Goal: Task Accomplishment & Management: Manage account settings

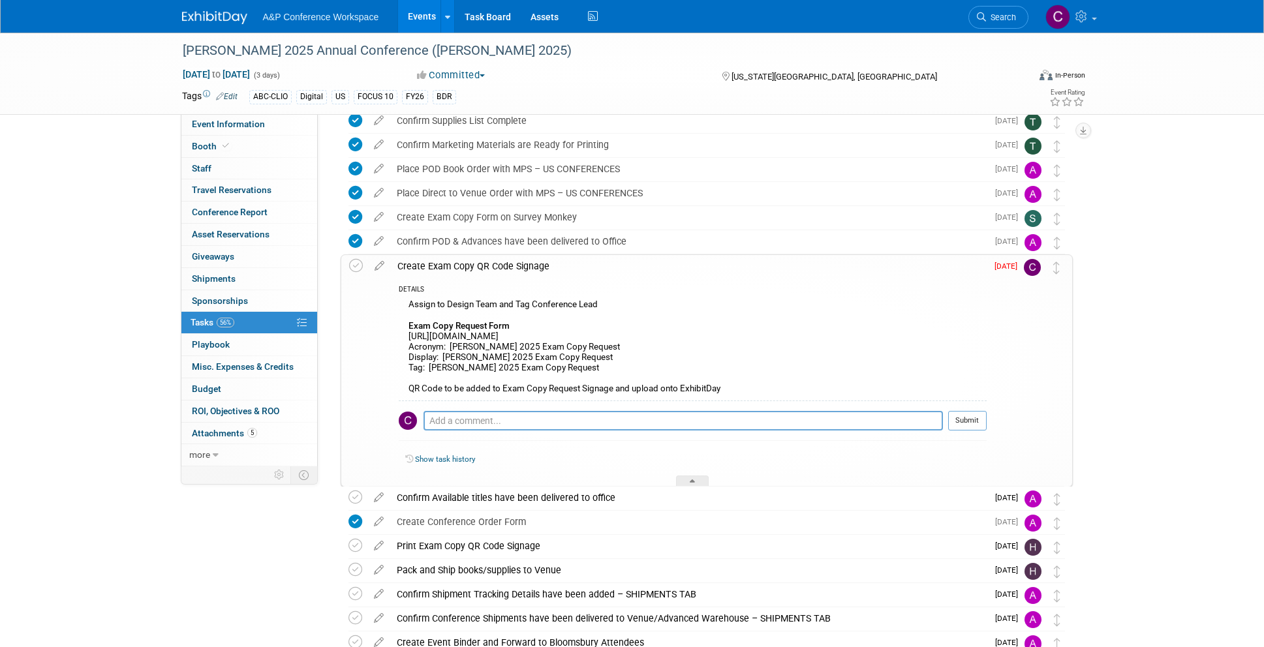
scroll to position [367, 0]
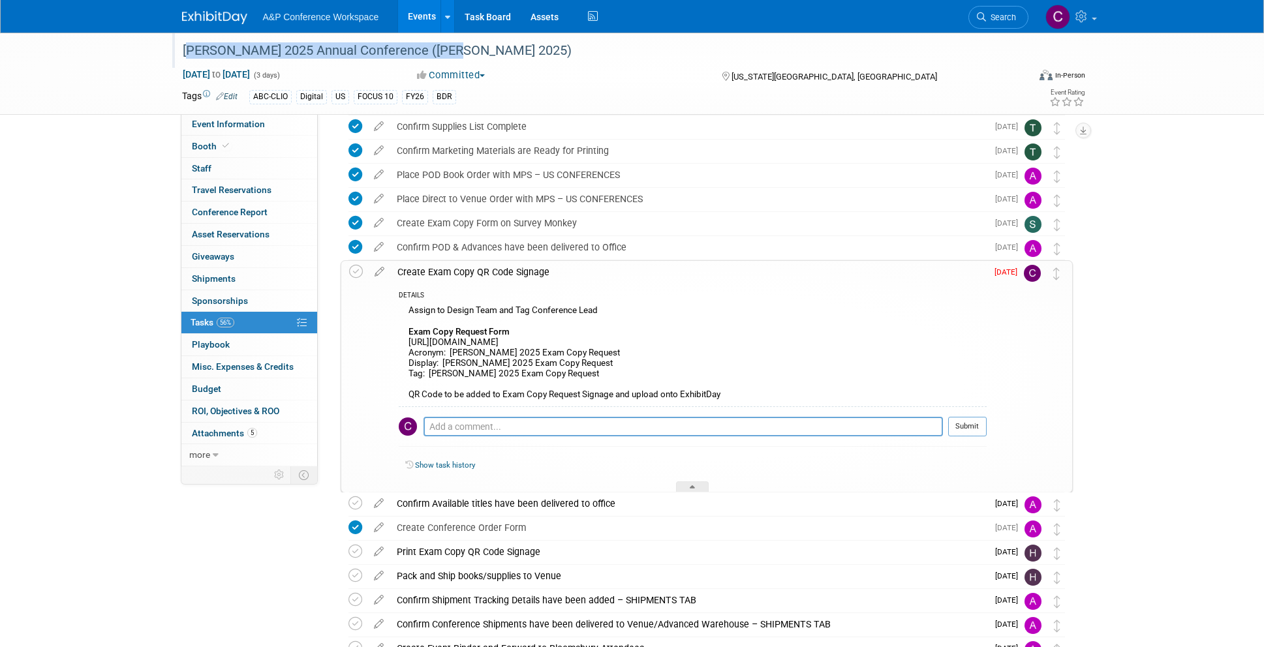
drag, startPoint x: 445, startPoint y: 50, endPoint x: 183, endPoint y: 53, distance: 261.6
click at [183, 53] on div "[PERSON_NAME] 2025 Annual Conference ([PERSON_NAME] 2025)" at bounding box center [593, 50] width 831 height 23
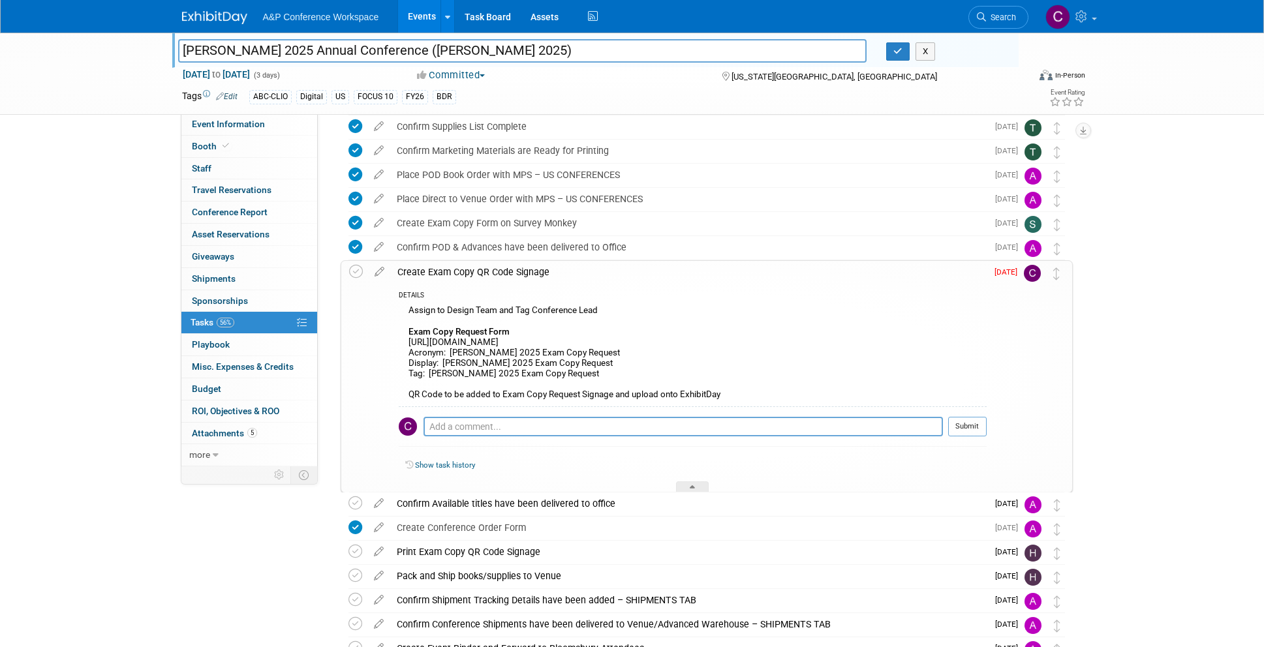
click at [211, 52] on input "[PERSON_NAME] 2025 Annual Conference ([PERSON_NAME] 2025)" at bounding box center [522, 50] width 689 height 23
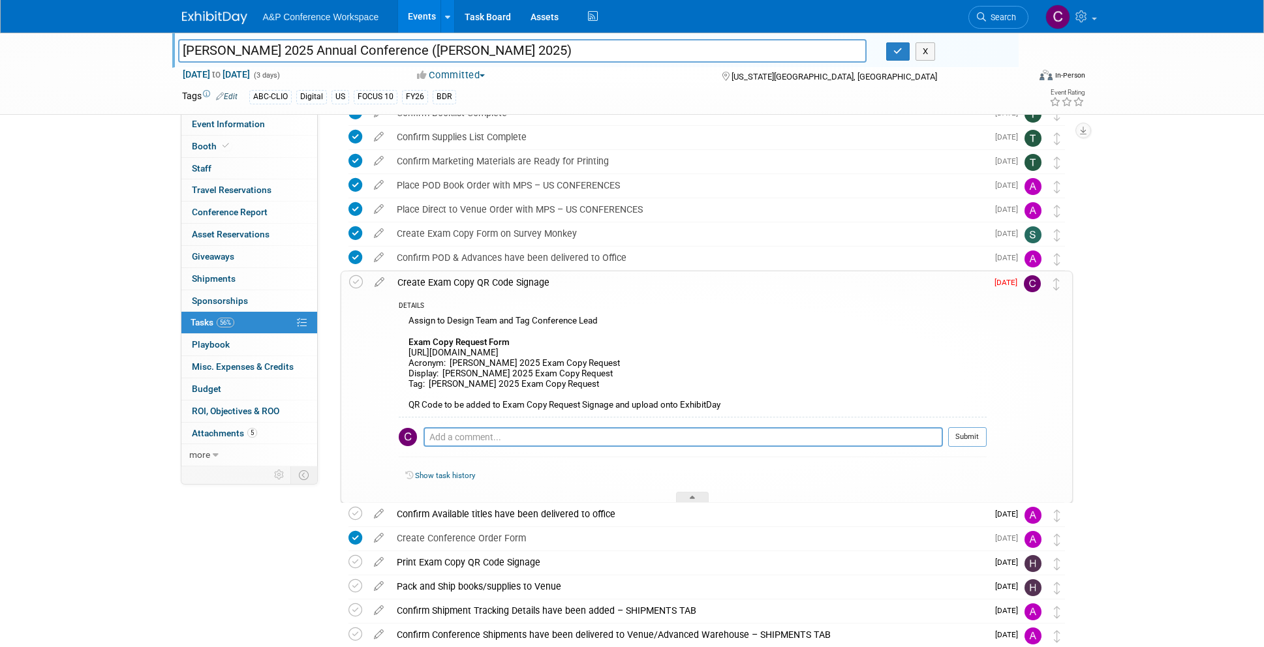
scroll to position [353, 0]
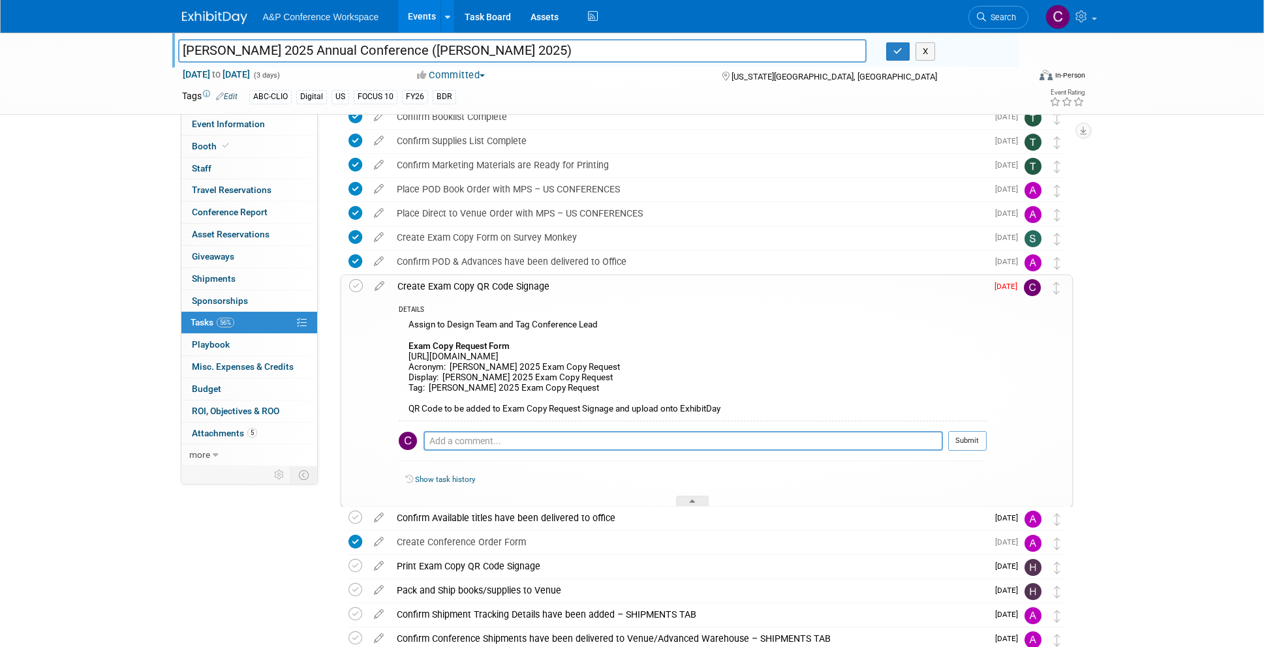
drag, startPoint x: 442, startPoint y: 374, endPoint x: 465, endPoint y: 376, distance: 23.6
click at [465, 376] on div "Assign to Design Team and Tag Conference Lead Exam Copy Request Form [URL][DOMA…" at bounding box center [693, 368] width 588 height 104
click at [377, 283] on icon at bounding box center [379, 283] width 23 height 16
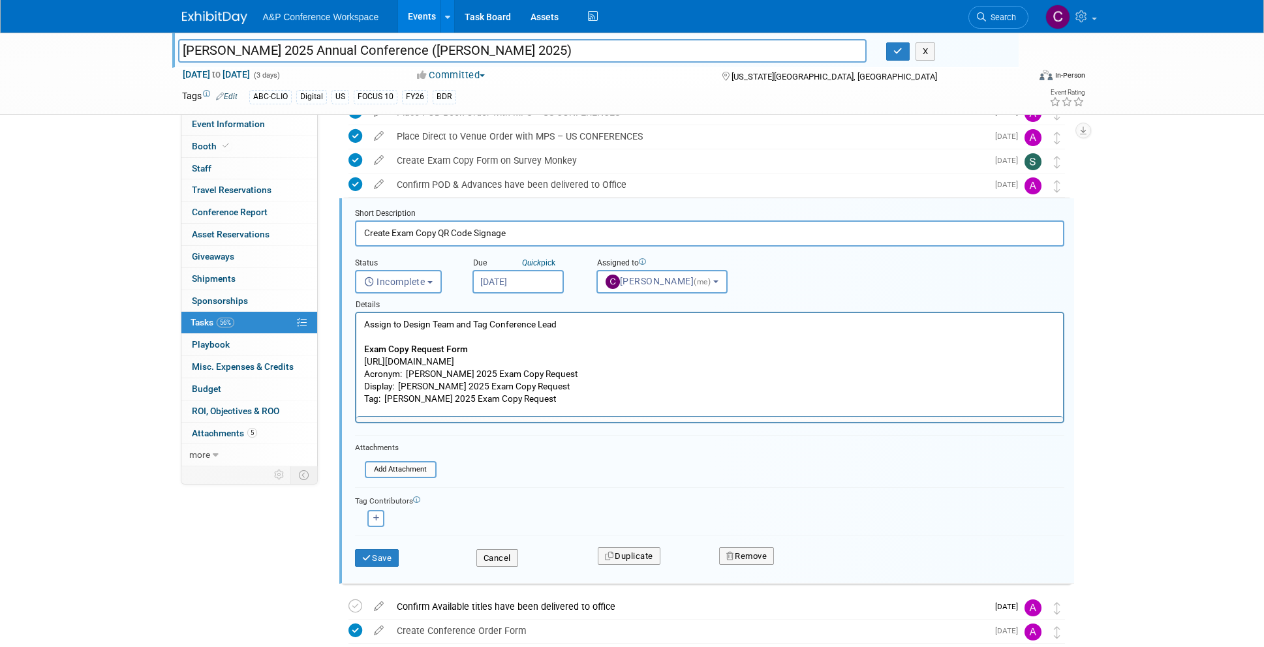
scroll to position [437, 0]
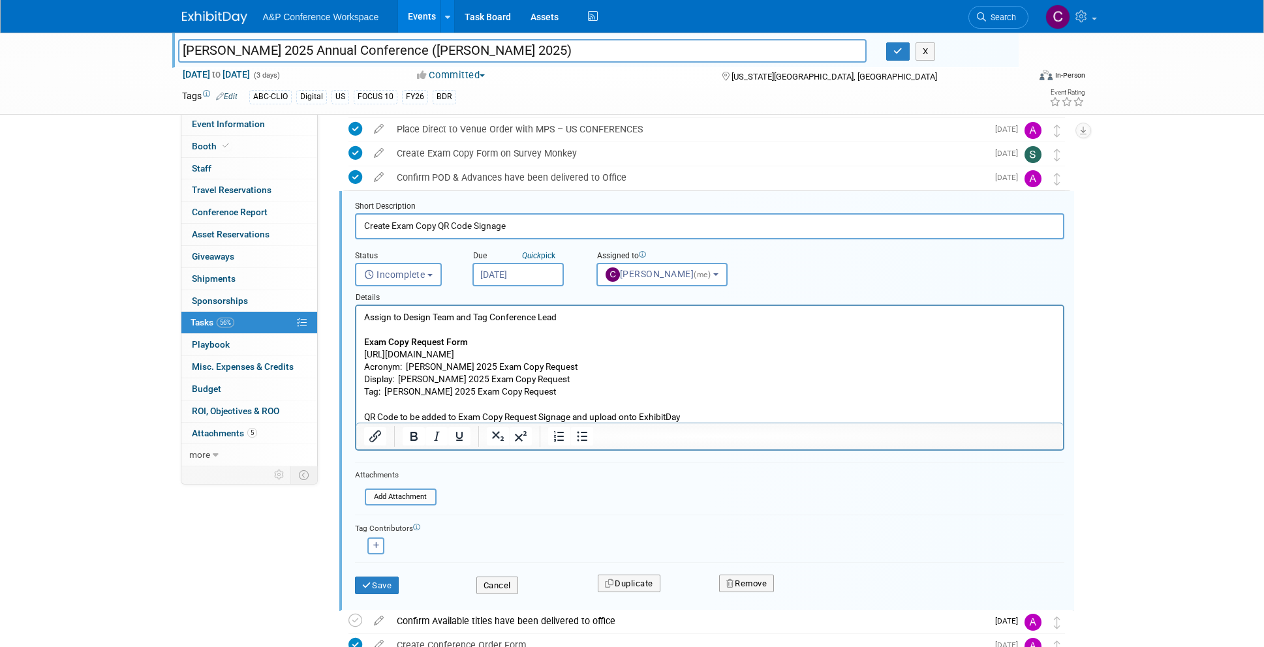
click at [399, 378] on p "Assign to Design Team and Tag Conference Lead Exam Copy Request Form [URL][DOMA…" at bounding box center [709, 367] width 692 height 112
drag, startPoint x: 386, startPoint y: 393, endPoint x: 517, endPoint y: 399, distance: 130.6
click at [517, 399] on p "Assign to Design Team and Tag Conference Lead Exam Copy Request Form [URL][DOMA…" at bounding box center [709, 367] width 692 height 112
copy p "[PERSON_NAME] 2025 Exam Copy Request"
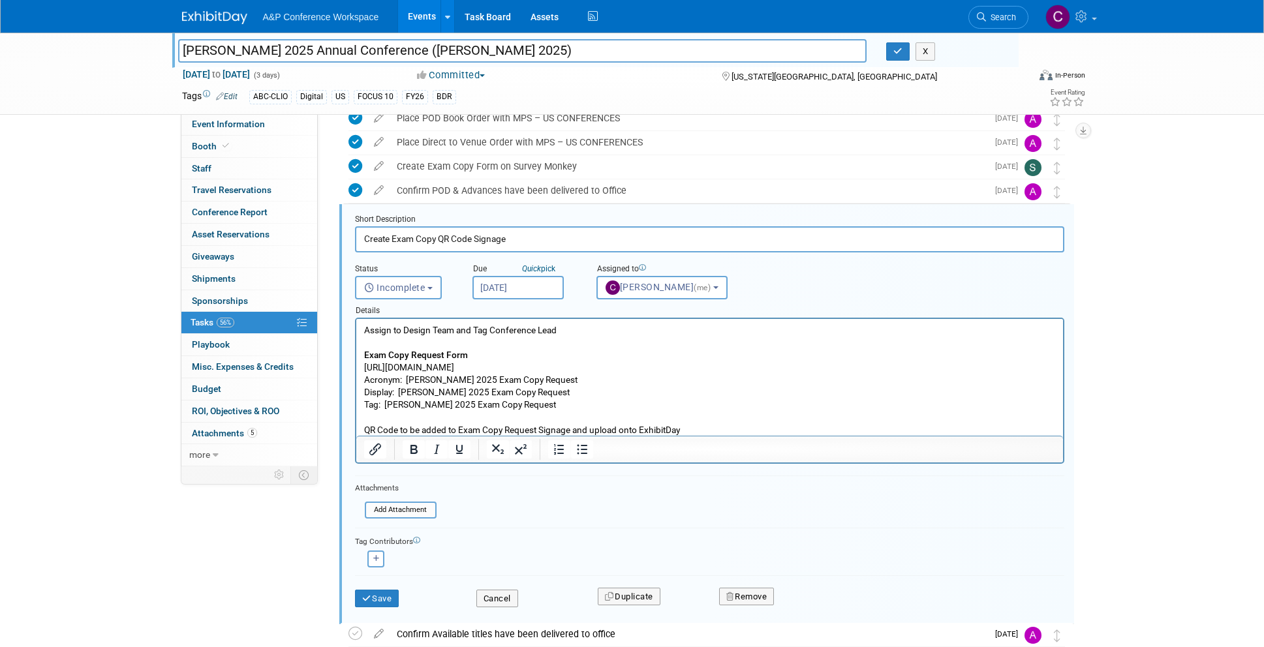
scroll to position [423, 0]
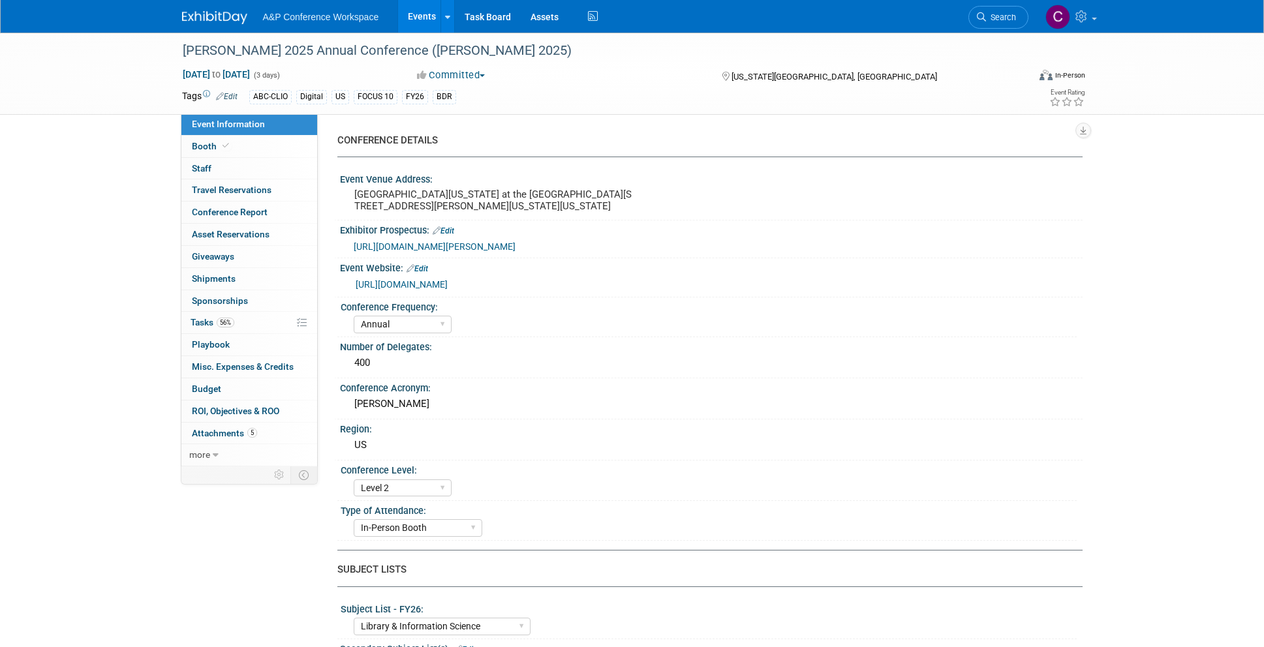
select select "Annual"
select select "Level 2"
select select "In-Person Booth"
select select "Library & Information Science"
select select "Bloomsbury Libraries Unlimited"
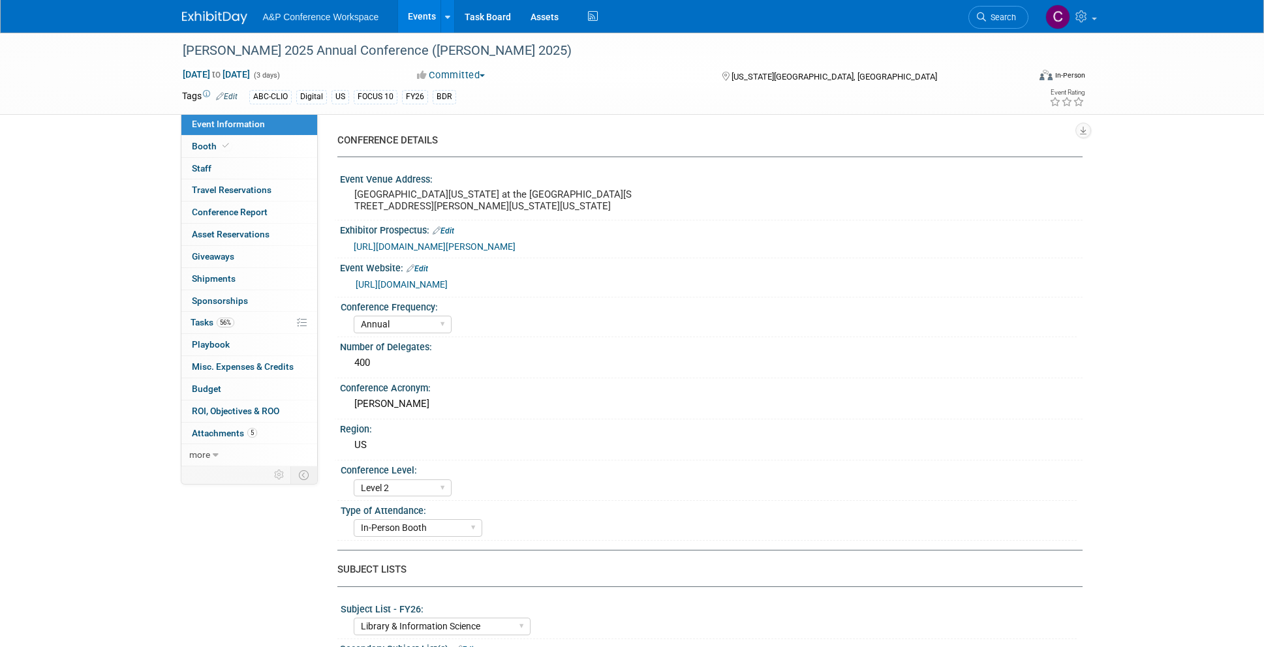
select select "[PERSON_NAME]"
select select "Brand/Subject Presence​"
click at [207, 317] on span "Tasks 56%" at bounding box center [213, 322] width 44 height 10
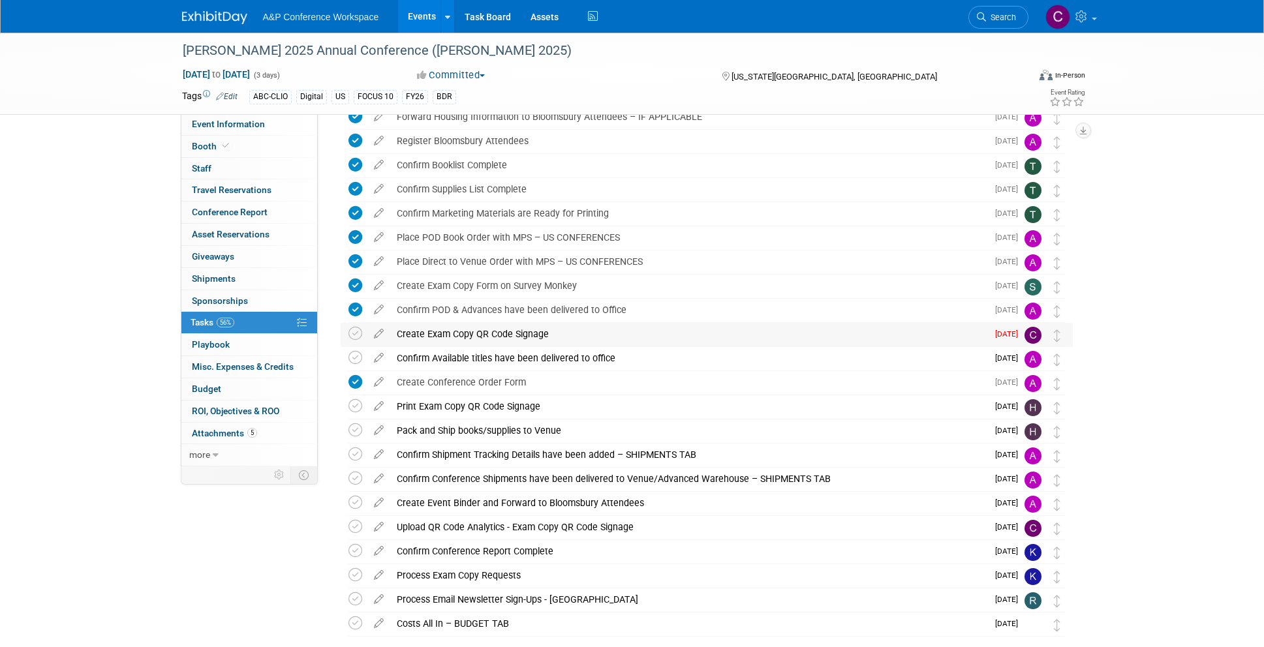
scroll to position [306, 0]
click at [501, 334] on div "Create Exam Copy QR Code Signage" at bounding box center [688, 333] width 597 height 22
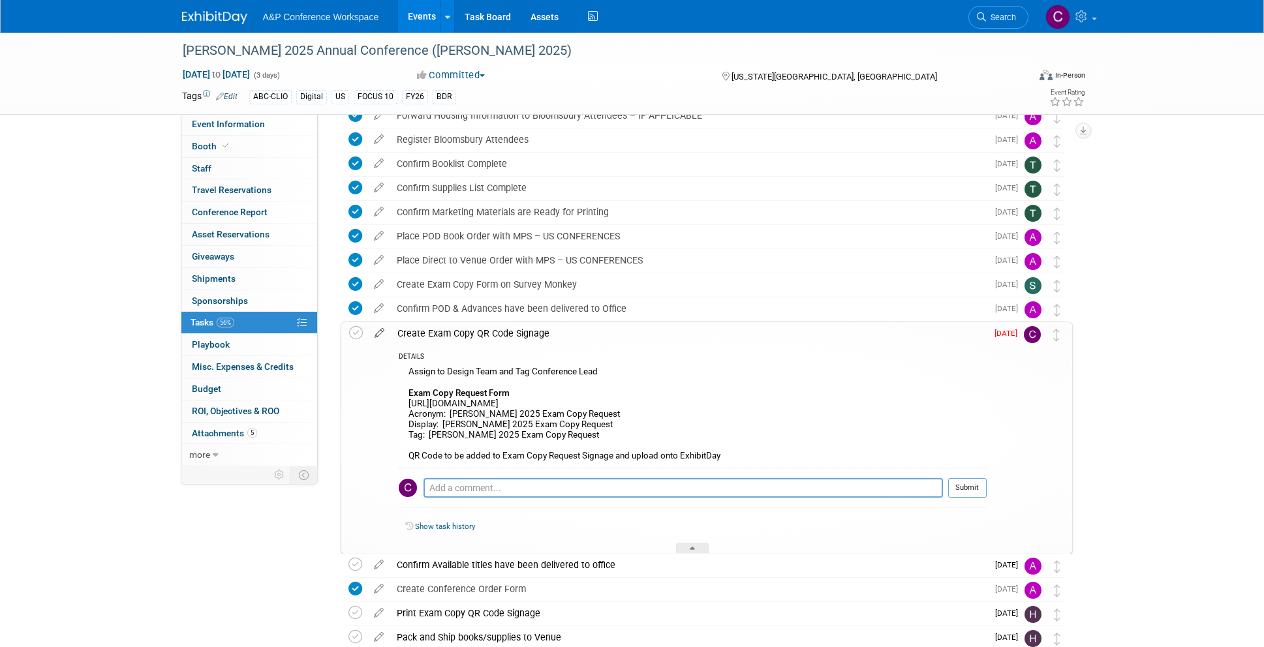
click at [381, 333] on icon at bounding box center [379, 330] width 23 height 16
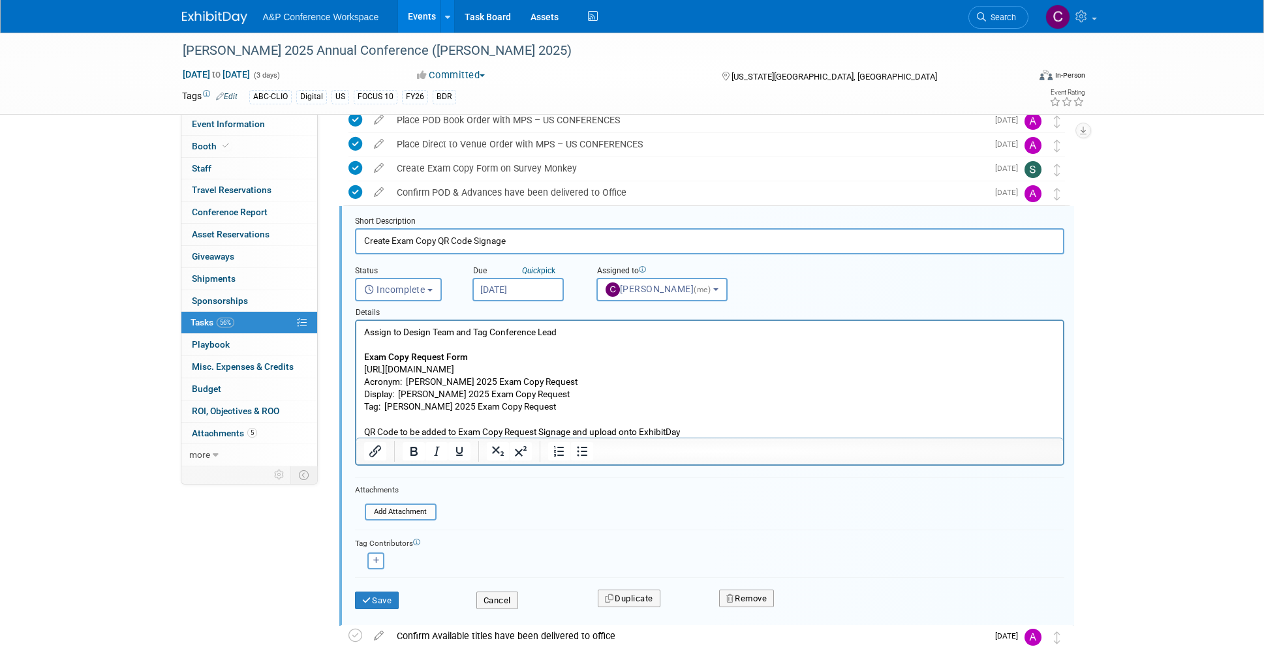
scroll to position [437, 0]
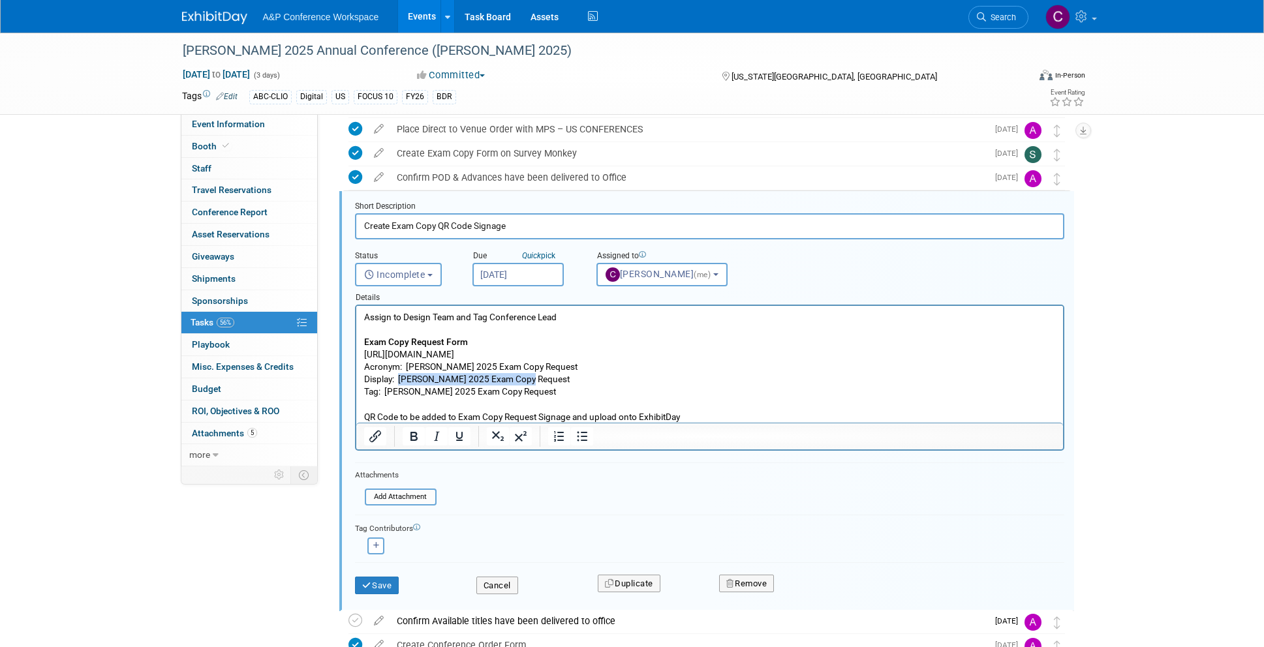
drag, startPoint x: 399, startPoint y: 379, endPoint x: 529, endPoint y: 380, distance: 129.8
click at [529, 380] on p "Assign to Design Team and Tag Conference Lead Exam Copy Request Form [URL][DOMA…" at bounding box center [709, 367] width 692 height 112
copy p "[PERSON_NAME] 2025 Exam Copy Request"
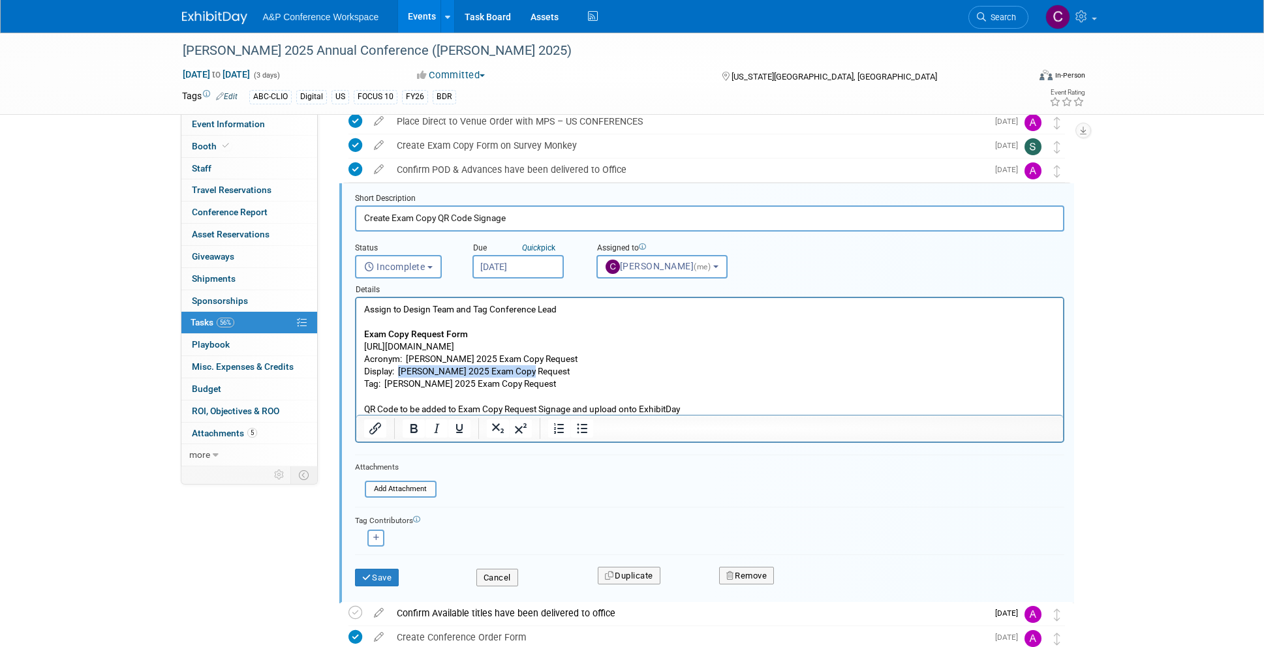
scroll to position [439, 0]
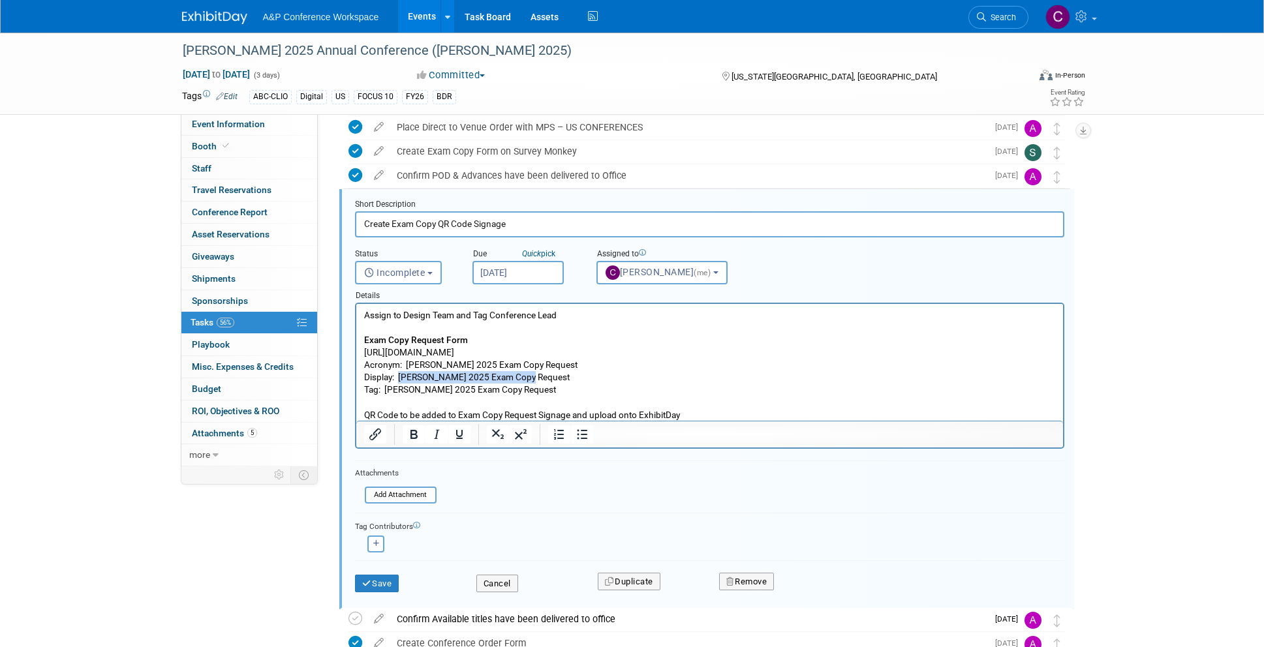
click at [423, 376] on p "Assign to Design Team and Tag Conference Lead Exam Copy Request Form [URL][DOMA…" at bounding box center [709, 365] width 692 height 112
drag, startPoint x: 399, startPoint y: 376, endPoint x: 536, endPoint y: 381, distance: 137.1
click at [536, 381] on p "Assign to Design Team and Tag Conference Lead Exam Copy Request Form [URL][DOMA…" at bounding box center [709, 365] width 692 height 112
copy p "[PERSON_NAME] 2025 Exam Copy Request"
drag, startPoint x: 386, startPoint y: 390, endPoint x: 517, endPoint y: 390, distance: 130.5
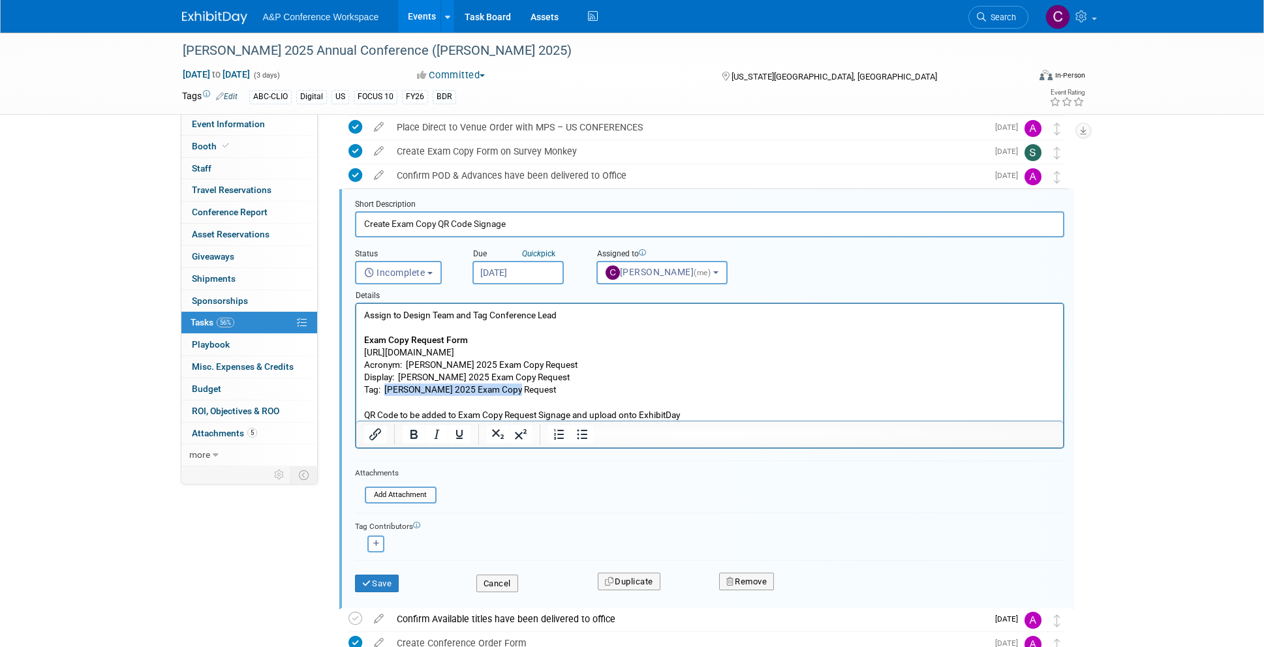
click at [517, 390] on p "Assign to Design Team and Tag Conference Lead Exam Copy Request Form [URL][DOMA…" at bounding box center [709, 365] width 692 height 112
copy p "[PERSON_NAME] 2025 Exam Copy Request"
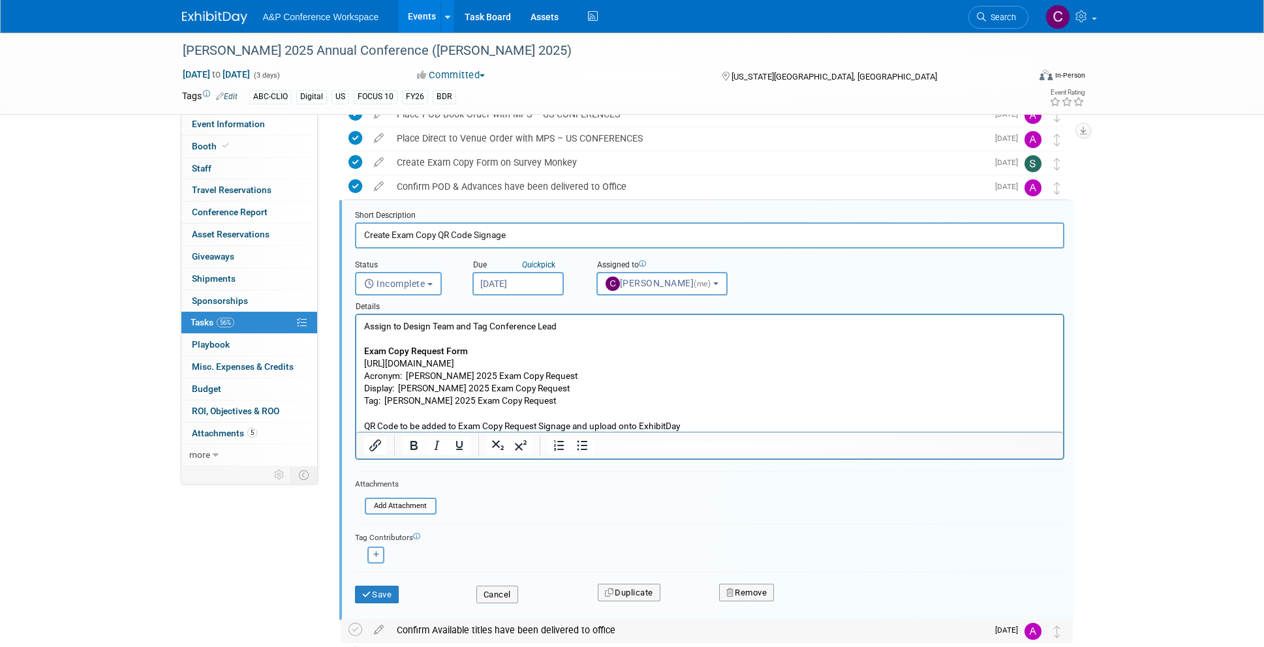
scroll to position [437, 0]
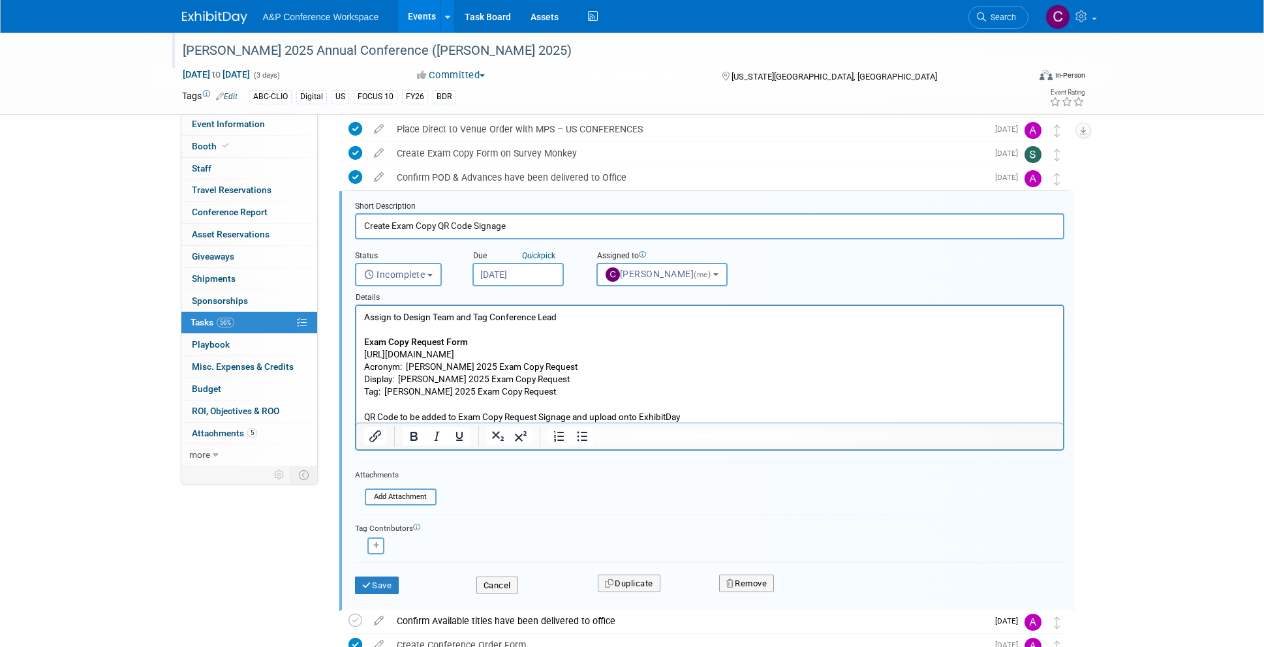
click at [390, 46] on div "[PERSON_NAME] 2025 Annual Conference ([PERSON_NAME] 2025)" at bounding box center [593, 50] width 831 height 23
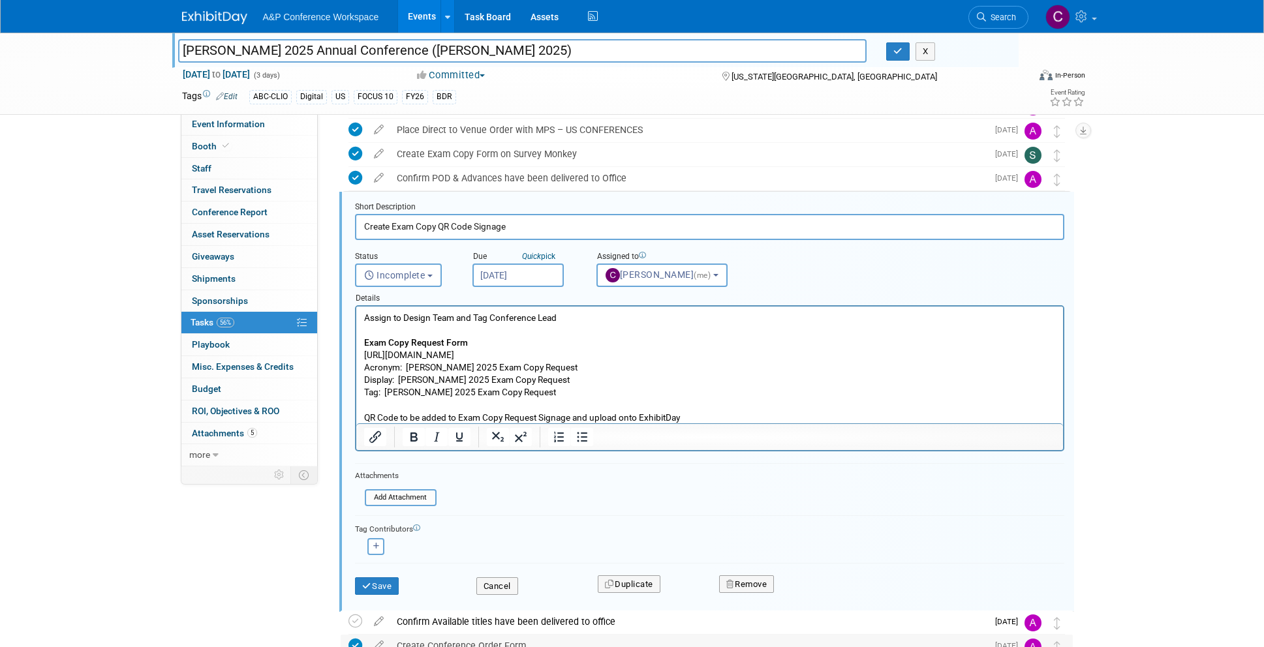
scroll to position [434, 0]
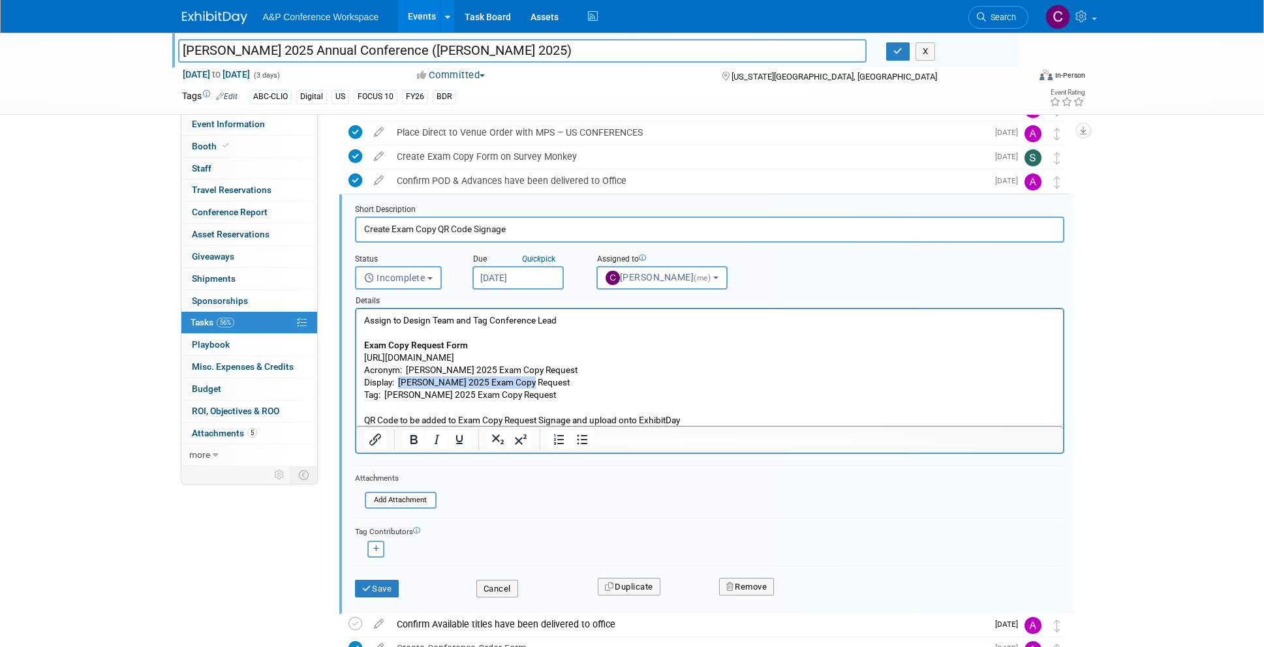
drag, startPoint x: 399, startPoint y: 382, endPoint x: 525, endPoint y: 383, distance: 125.9
click at [525, 383] on p "Assign to Design Team and Tag Conference Lead Exam Copy Request Form [URL][DOMA…" at bounding box center [709, 370] width 692 height 112
copy p "[PERSON_NAME] 2025 Exam Copy Request"
click at [422, 355] on p "Assign to Design Team and Tag Conference Lead Exam Copy Request Form [URL][DOMA…" at bounding box center [709, 370] width 692 height 112
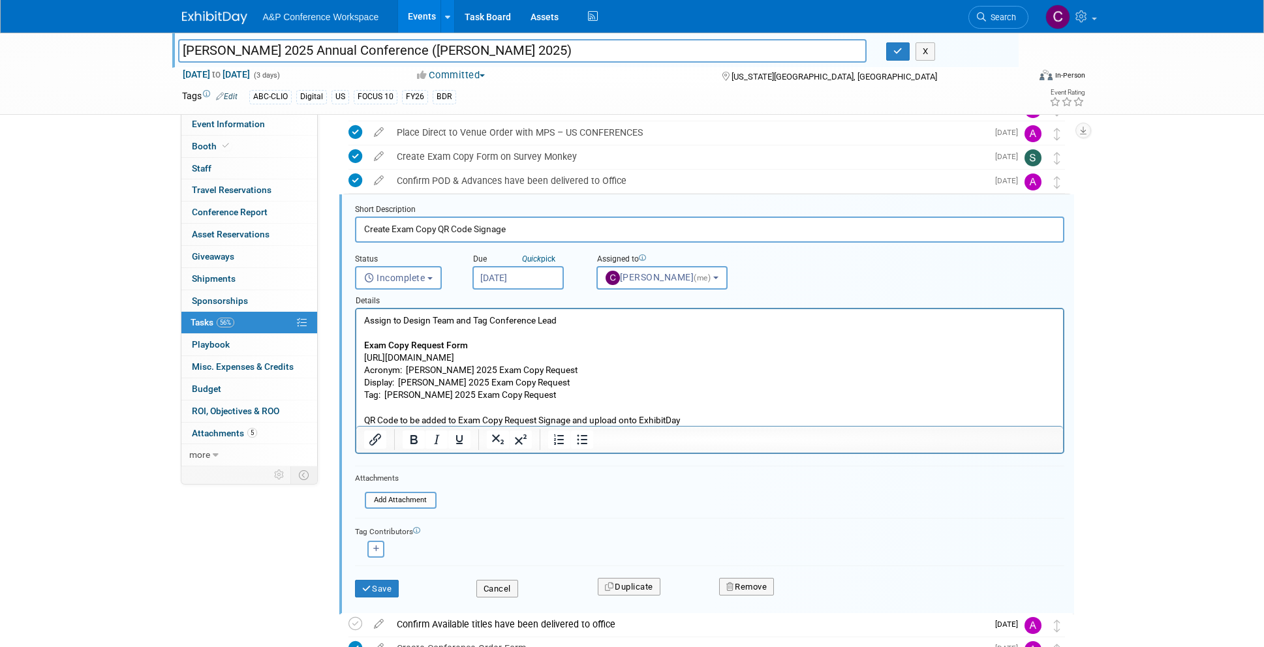
click at [422, 355] on p "Assign to Design Team and Tag Conference Lead Exam Copy Request Form [URL][DOMA…" at bounding box center [709, 370] width 692 height 112
copy p "[URL][DOMAIN_NAME]"
drag, startPoint x: 401, startPoint y: 382, endPoint x: 530, endPoint y: 382, distance: 129.8
click at [530, 382] on p "Assign to Design Team and Tag Conference Lead Exam Copy Request Form [URL][DOMA…" at bounding box center [709, 370] width 692 height 112
copy p "[PERSON_NAME] 2025 Exam Copy Request"
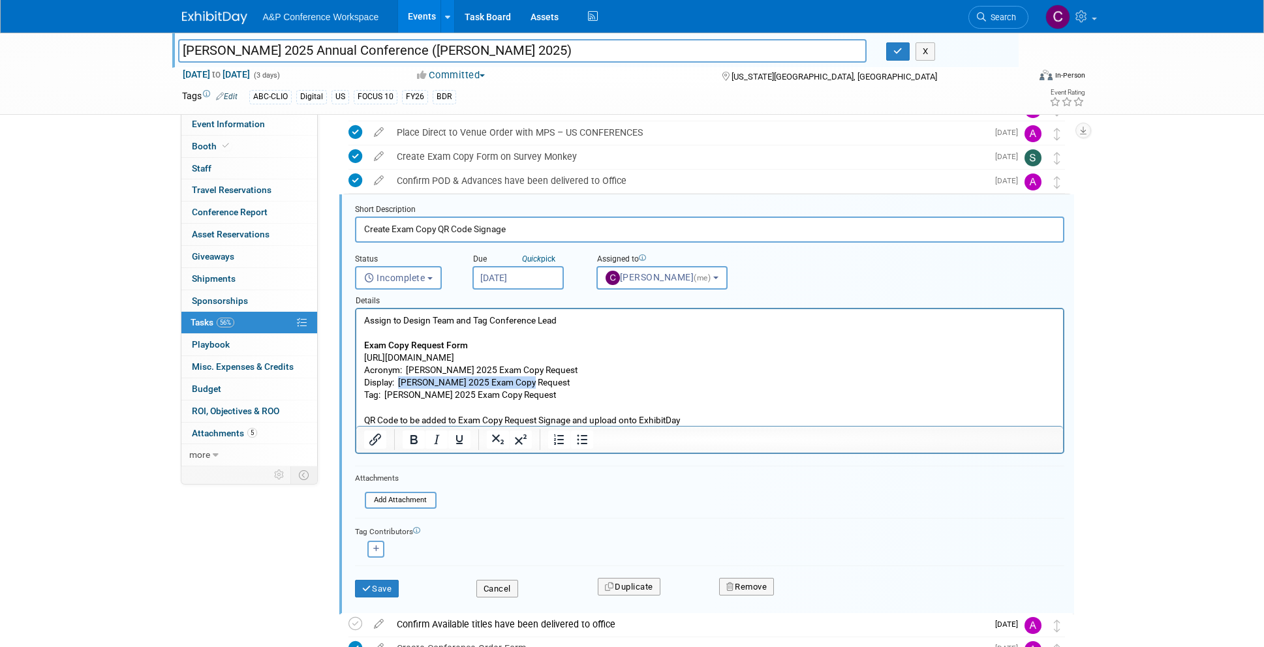
scroll to position [429, 0]
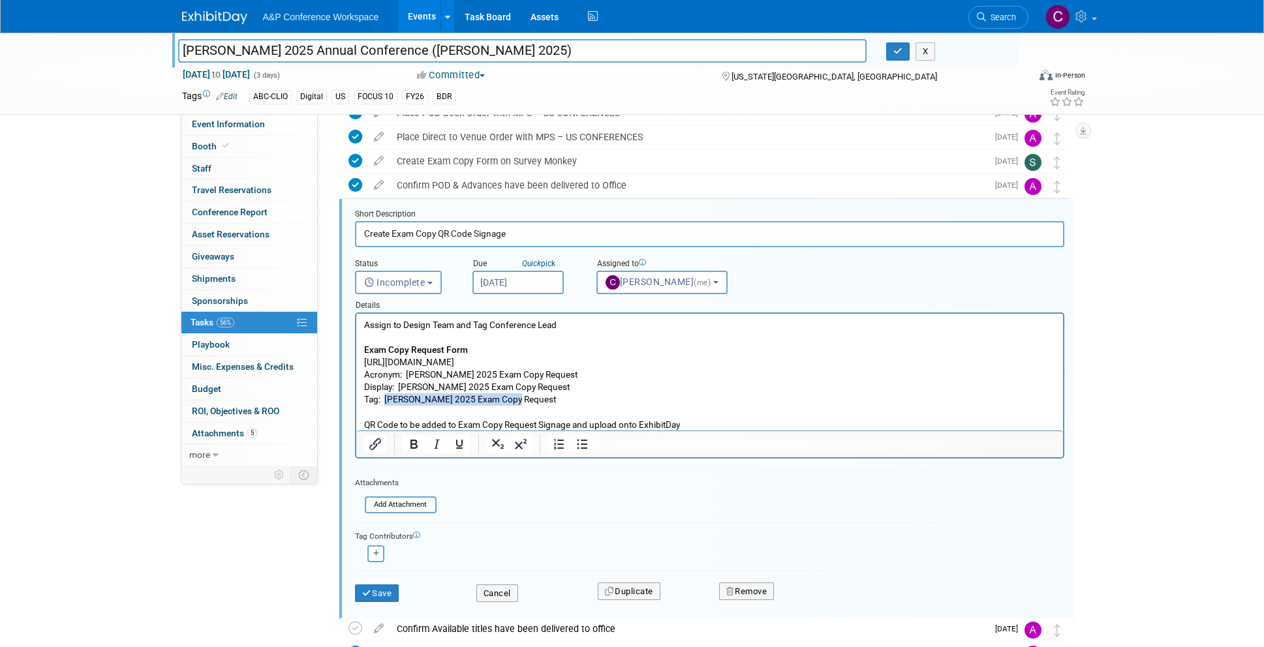
drag, startPoint x: 386, startPoint y: 399, endPoint x: 521, endPoint y: 397, distance: 135.1
click at [521, 397] on p "Assign to Design Team and Tag Conference Lead Exam Copy Request Form [URL][DOMA…" at bounding box center [709, 375] width 692 height 112
copy p "[PERSON_NAME] 2025 Exam Copy Request"
click at [526, 51] on input "[PERSON_NAME] 2025 Annual Conference ([PERSON_NAME] 2025)" at bounding box center [522, 50] width 689 height 23
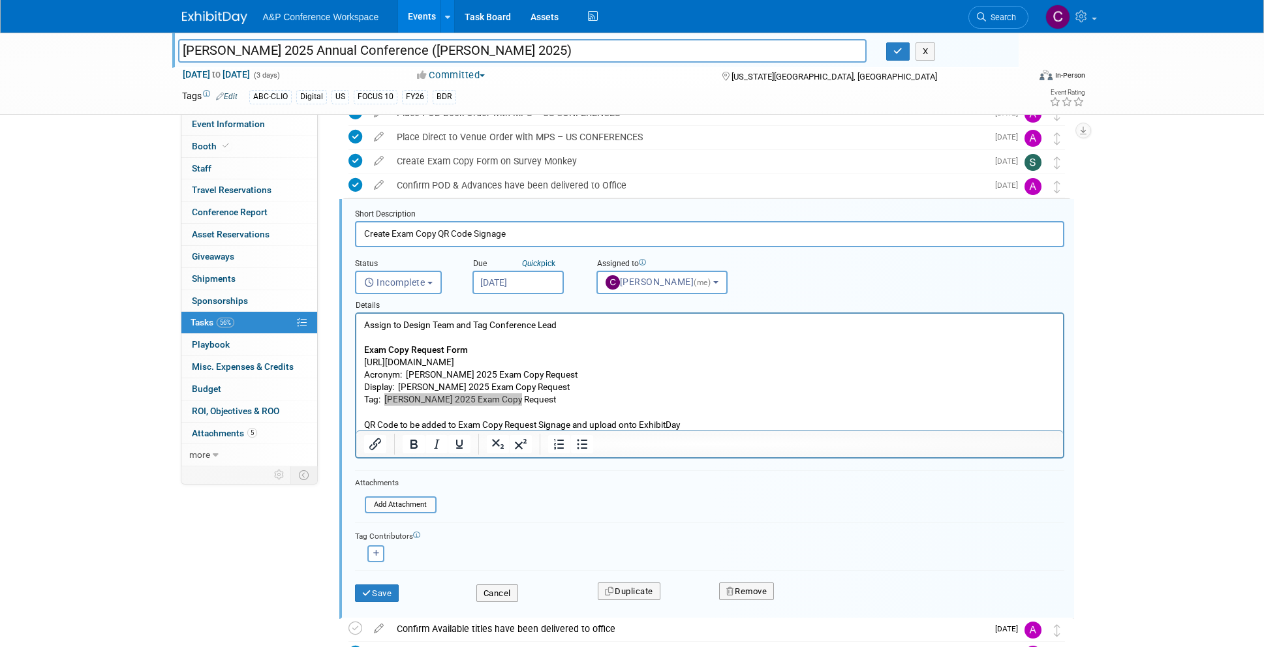
click at [526, 51] on input "[PERSON_NAME] 2025 Annual Conference ([PERSON_NAME] 2025)" at bounding box center [522, 50] width 689 height 23
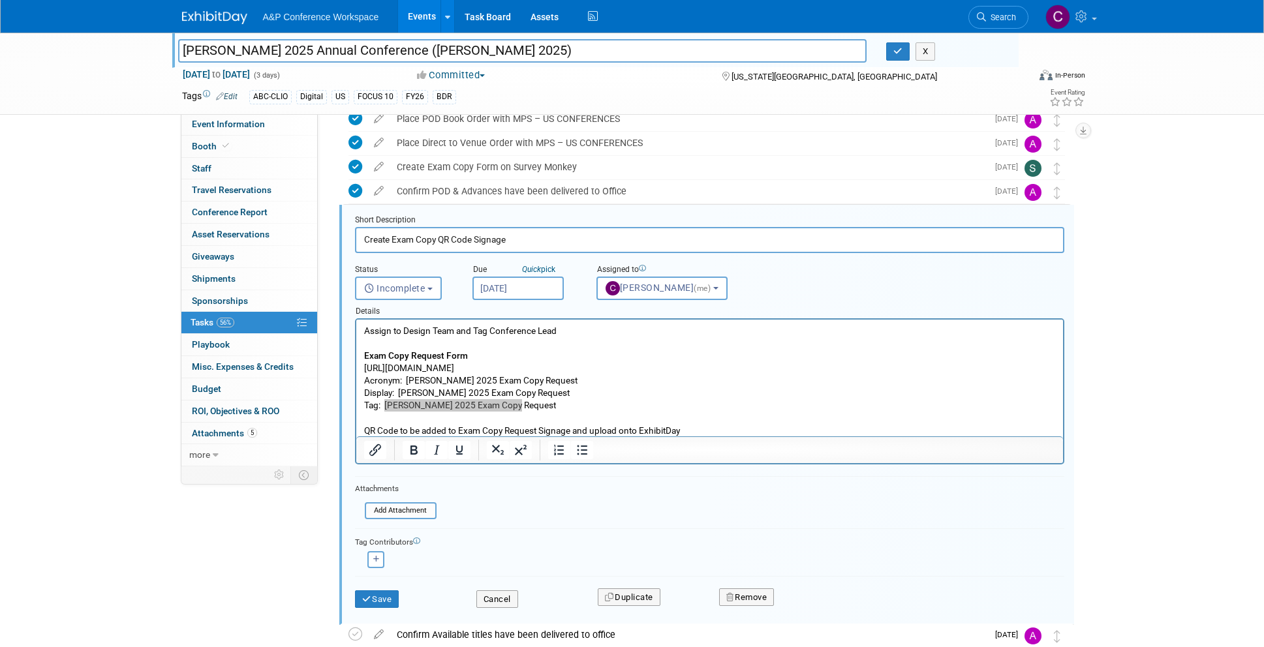
scroll to position [421, 0]
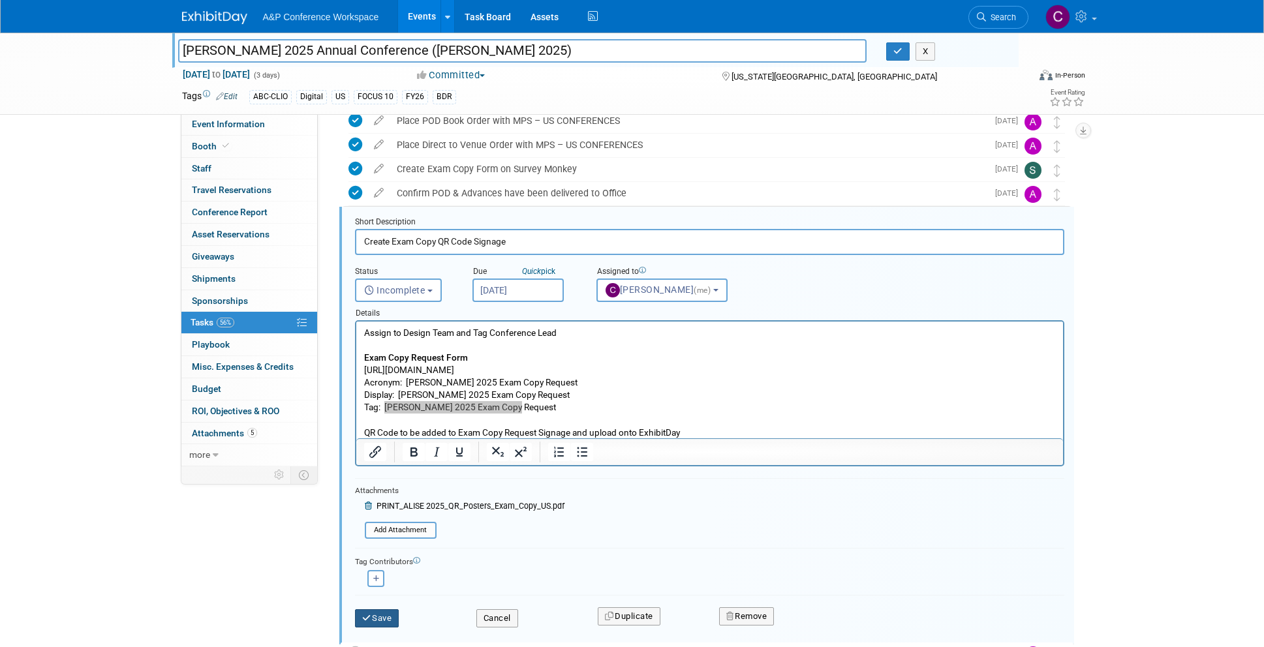
click at [386, 617] on button "Save" at bounding box center [377, 618] width 44 height 18
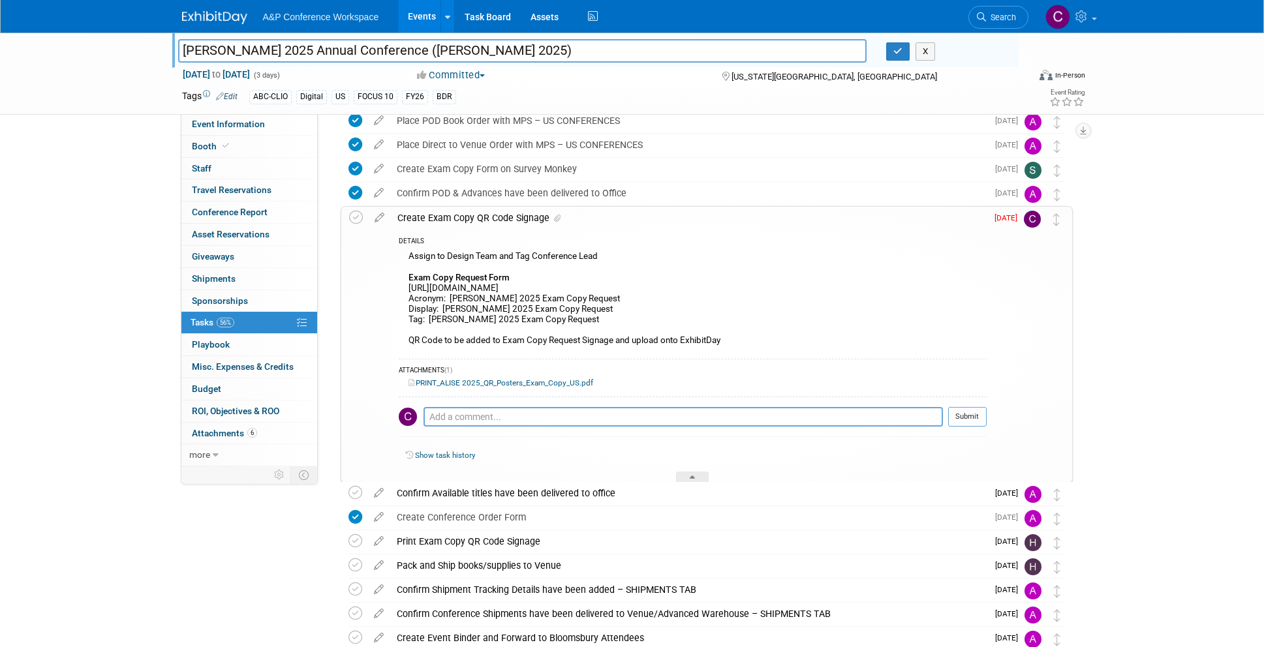
drag, startPoint x: 444, startPoint y: 307, endPoint x: 457, endPoint y: 307, distance: 13.1
click at [455, 307] on div "Assign to Design Team and Tag Conference Lead Exam Copy Request Form [URL][DOMA…" at bounding box center [693, 300] width 588 height 104
click at [376, 215] on icon at bounding box center [379, 215] width 23 height 16
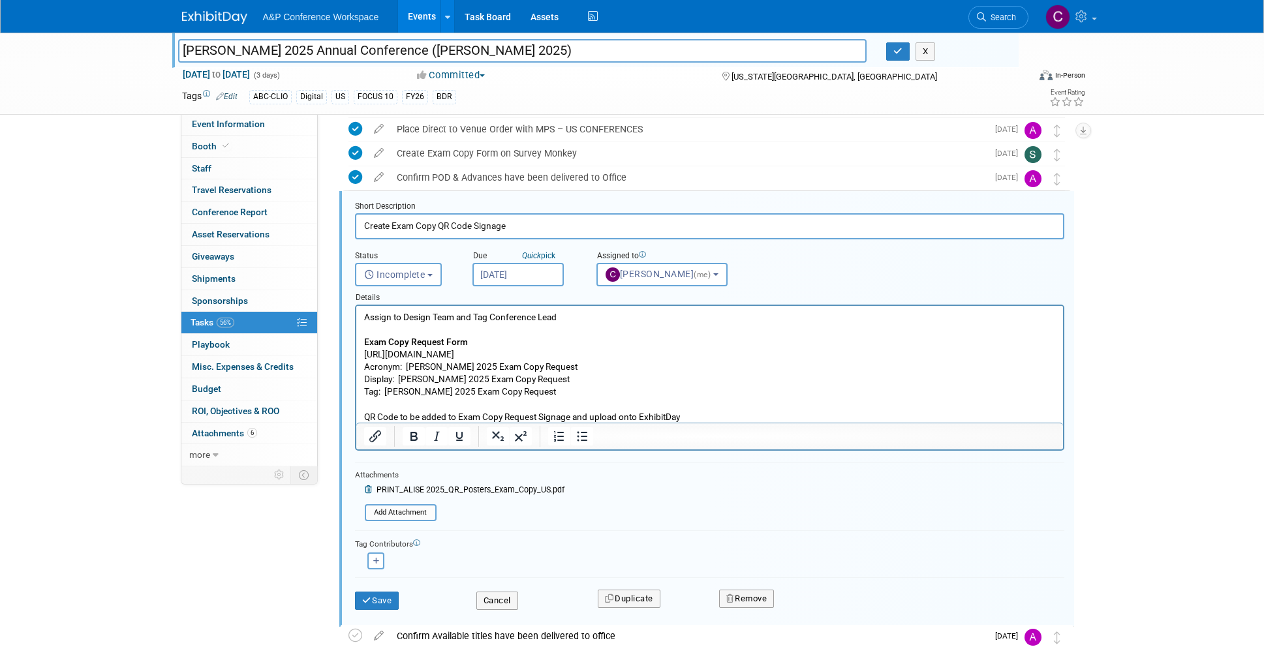
scroll to position [440, 0]
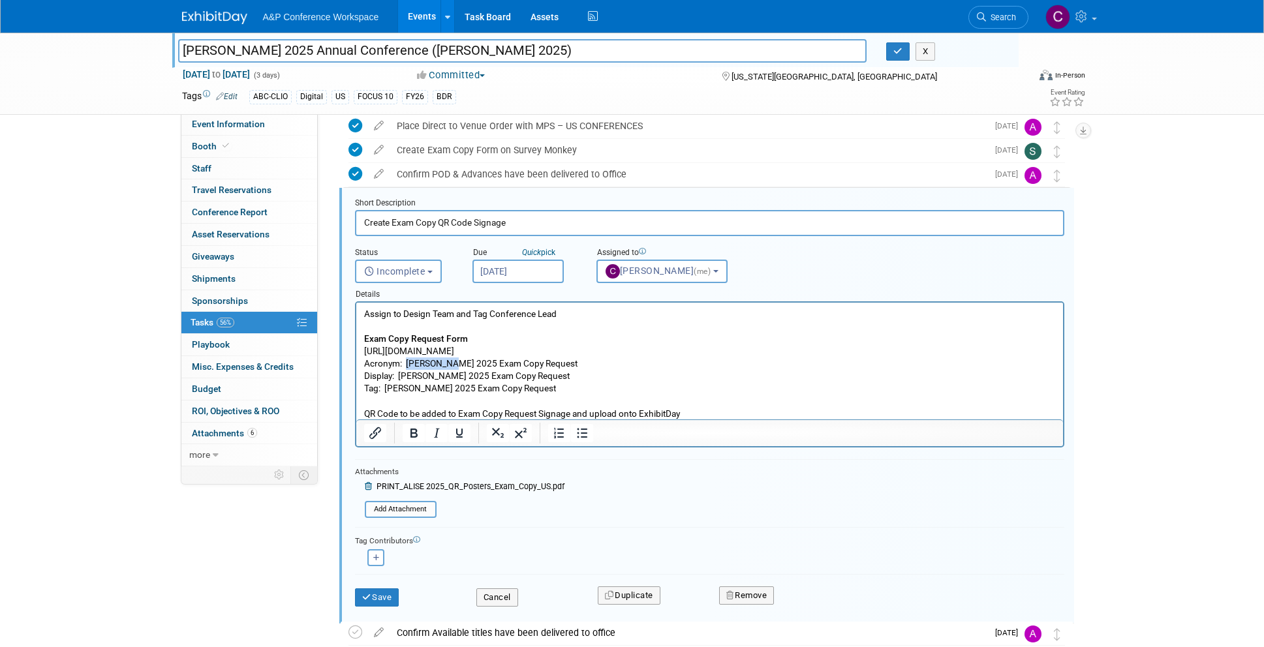
drag, startPoint x: 406, startPoint y: 363, endPoint x: 450, endPoint y: 363, distance: 43.7
click at [450, 359] on p "Assign to Design Team and Tag Conference Lead Exam Copy Request Form [URL][DOMA…" at bounding box center [709, 364] width 692 height 112
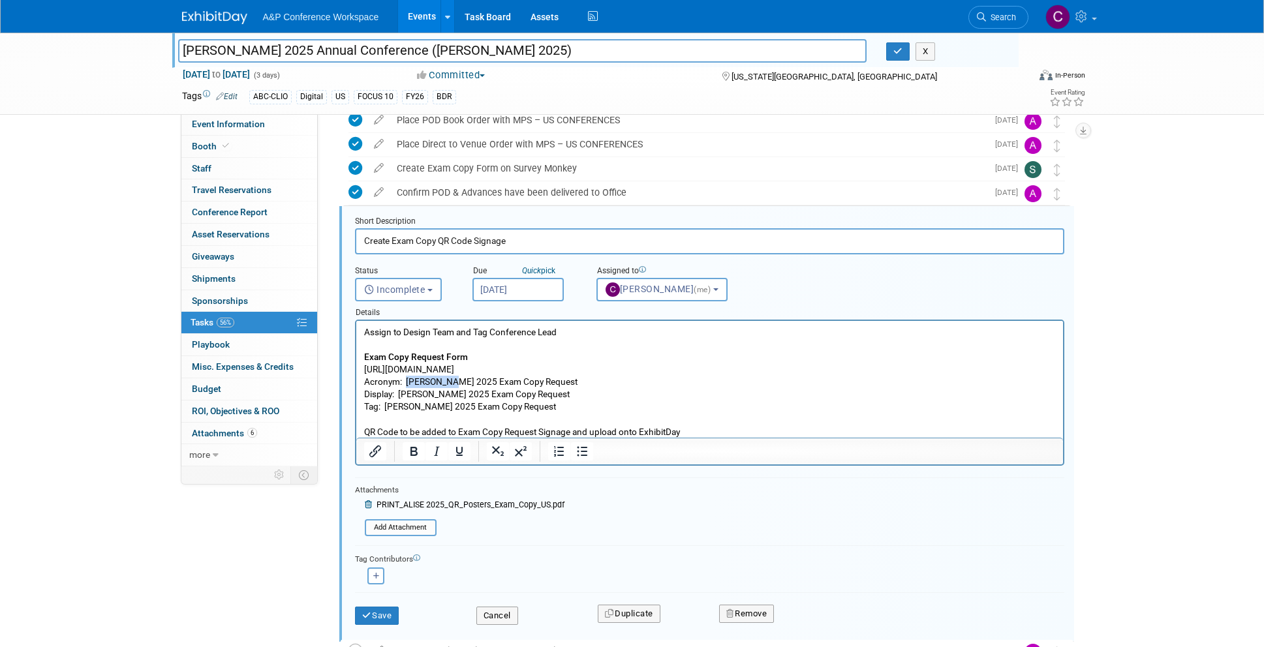
scroll to position [421, 0]
copy p "[PERSON_NAME] 2025"
click at [386, 613] on button "Save" at bounding box center [377, 617] width 44 height 18
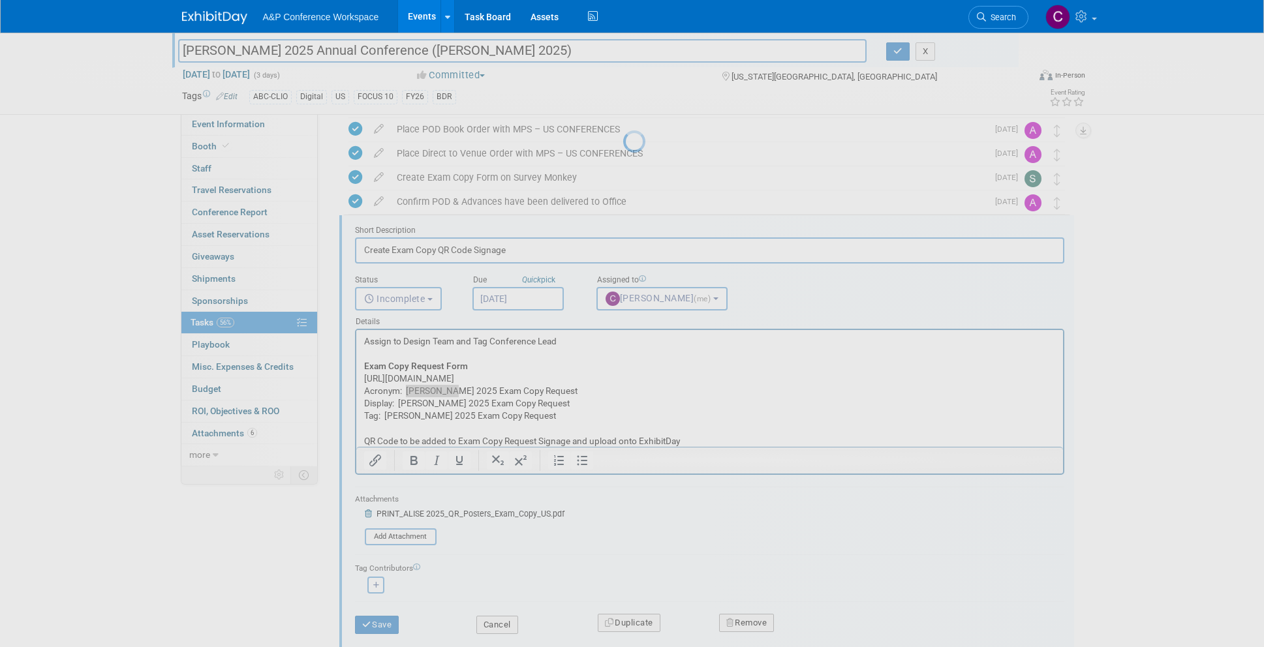
scroll to position [409, 1]
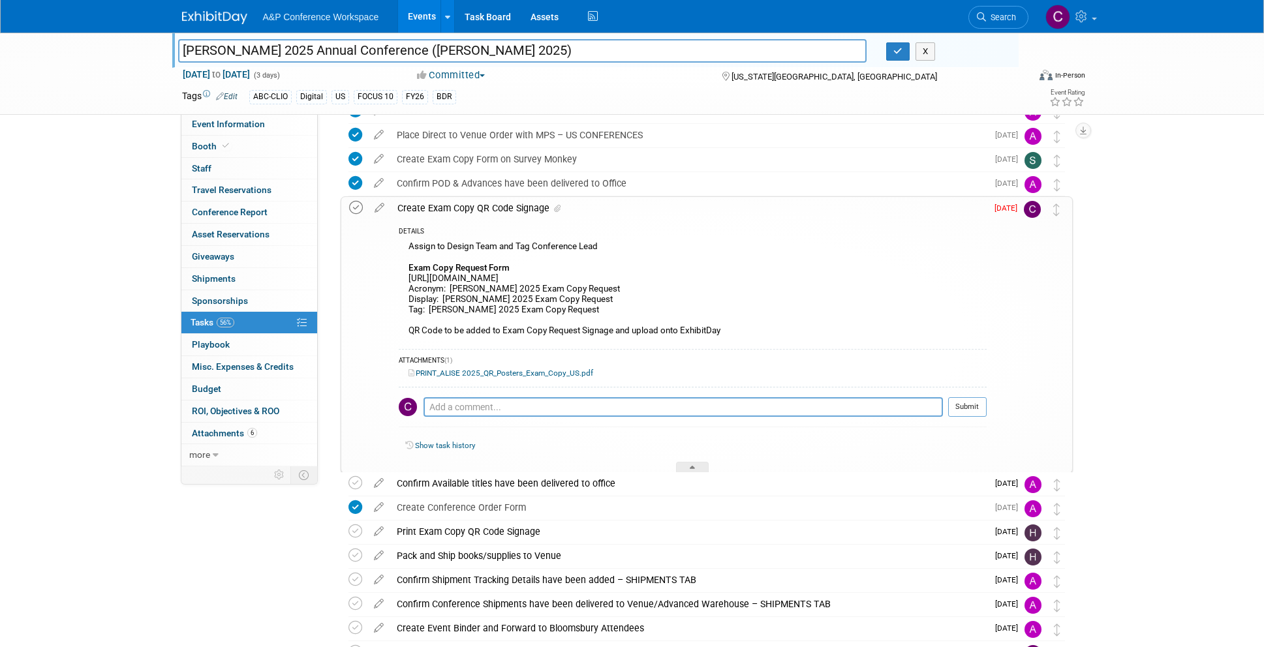
click at [355, 207] on icon at bounding box center [356, 208] width 14 height 14
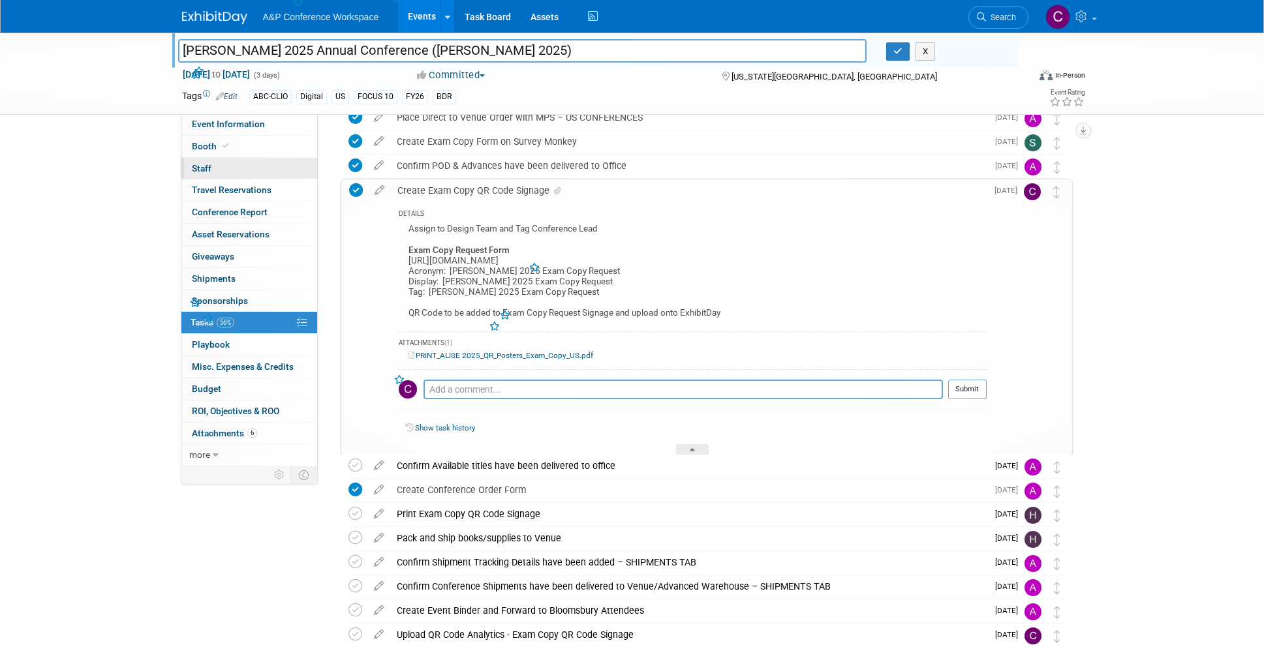
scroll to position [453, 0]
